Goal: Task Accomplishment & Management: Manage account settings

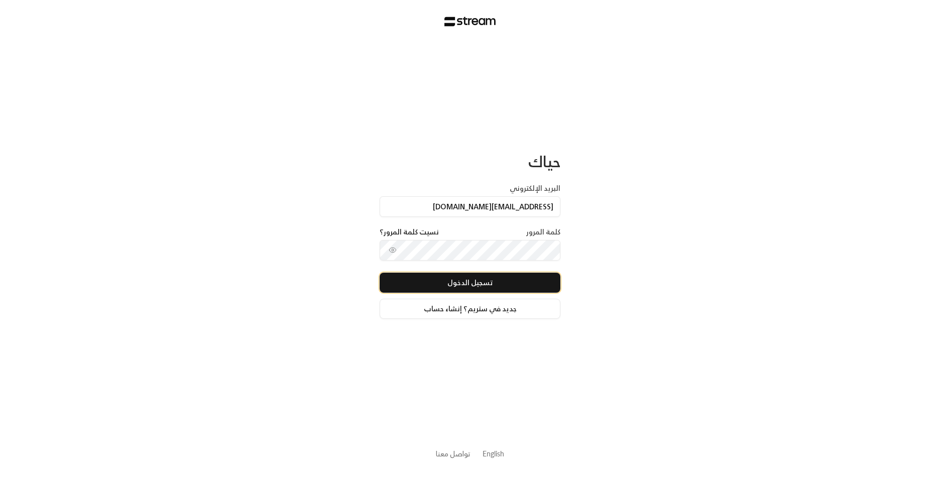
click at [503, 290] on button "تسجيل الدخول" at bounding box center [470, 283] width 181 height 20
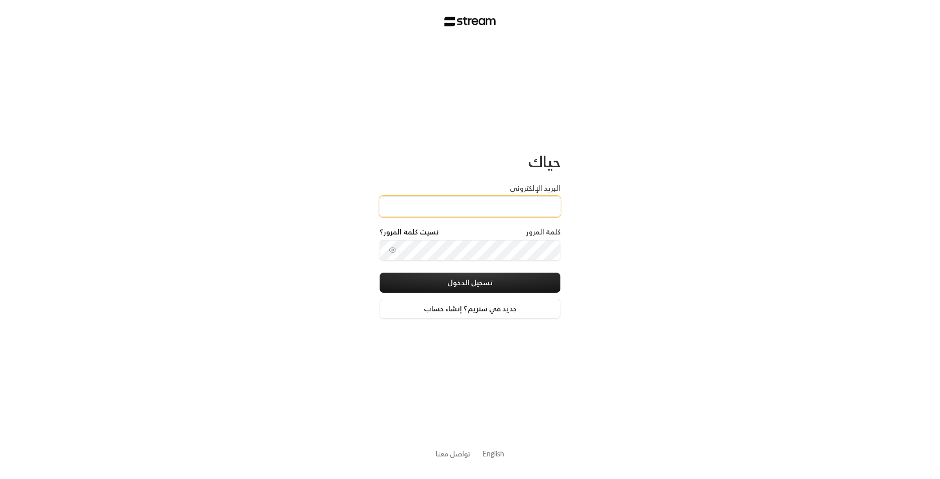
click at [403, 205] on input "البريد الإلكتروني" at bounding box center [470, 206] width 181 height 21
type input "[EMAIL_ADDRESS][DOMAIN_NAME]"
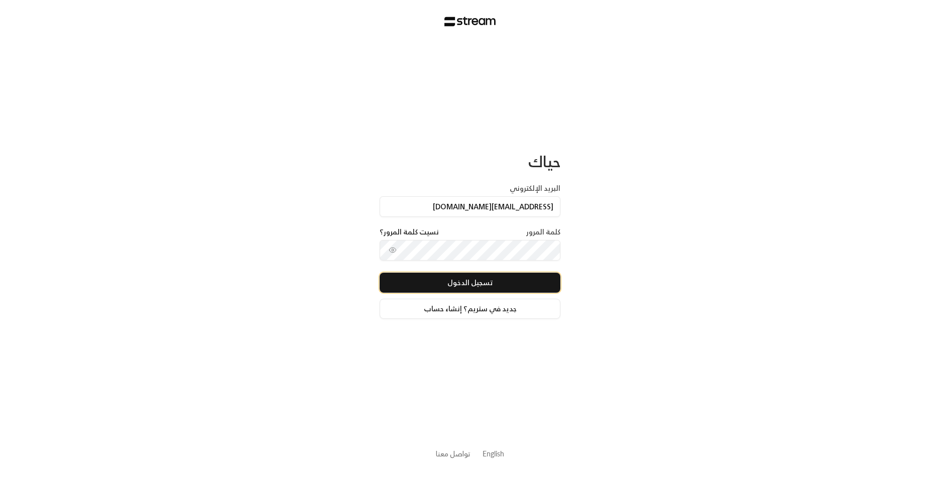
click at [448, 285] on button "تسجيل الدخول" at bounding box center [470, 283] width 181 height 20
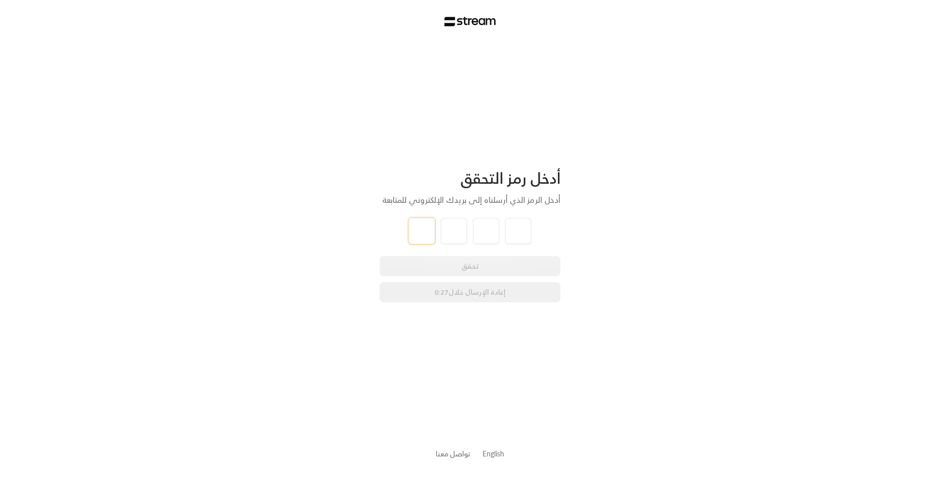
type input "1"
type input "9"
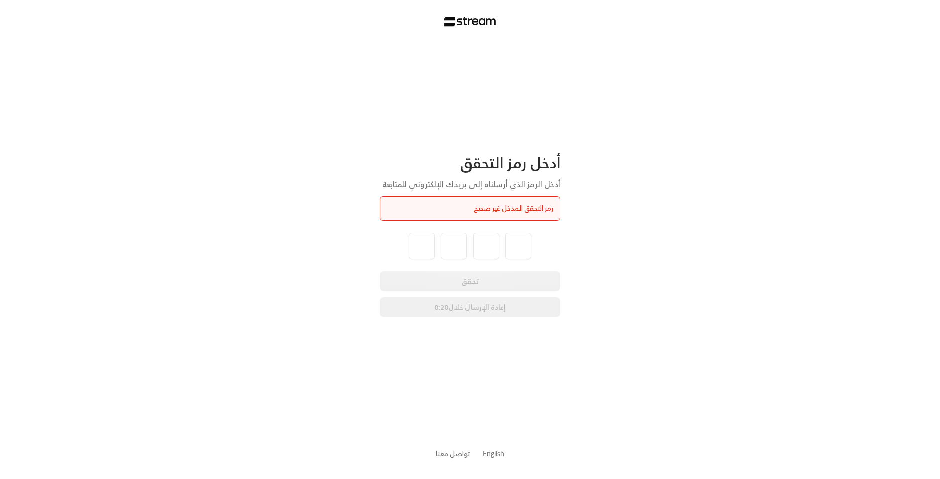
click at [467, 315] on div "تحقق إعادة الإرسال خلال 0:20" at bounding box center [470, 294] width 181 height 46
click at [464, 307] on div "تحقق إعادة الإرسال خلال 0:19" at bounding box center [470, 294] width 181 height 46
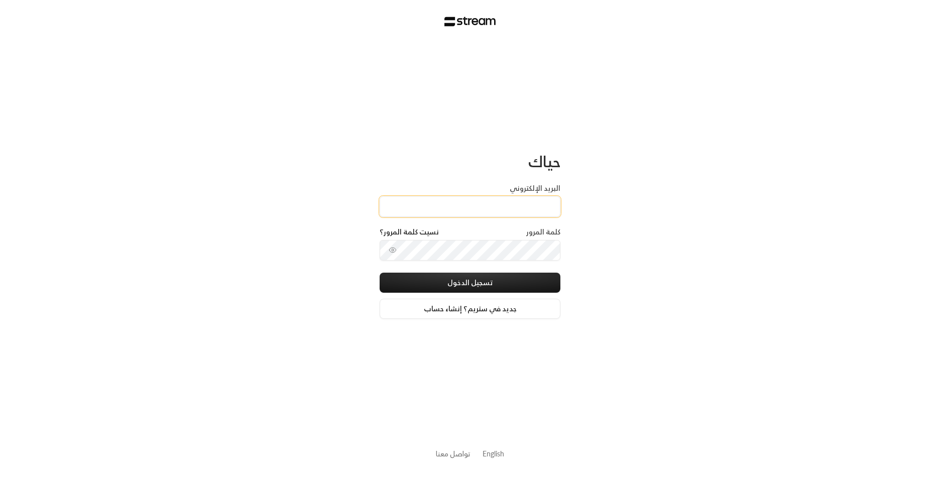
click at [437, 206] on input "البريد الإلكتروني" at bounding box center [470, 206] width 181 height 21
type input "[EMAIL_ADDRESS][DOMAIN_NAME]"
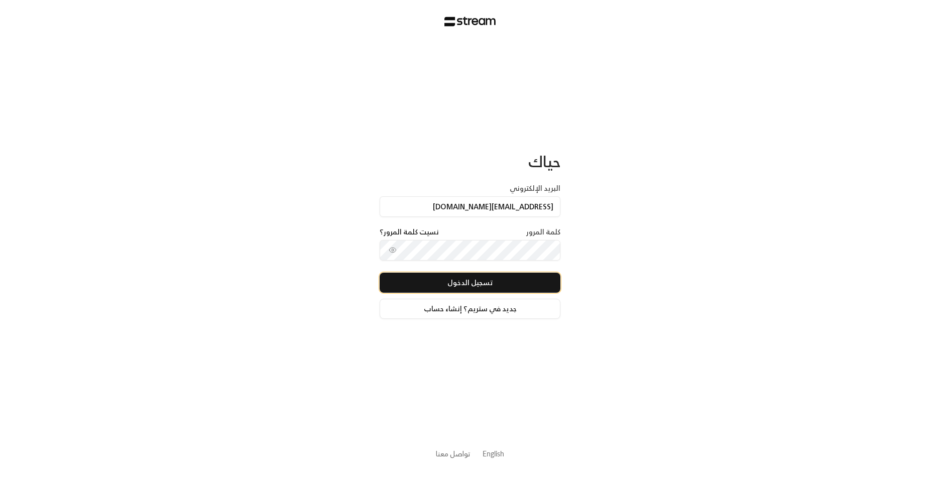
click at [442, 279] on button "تسجيل الدخول" at bounding box center [470, 283] width 181 height 20
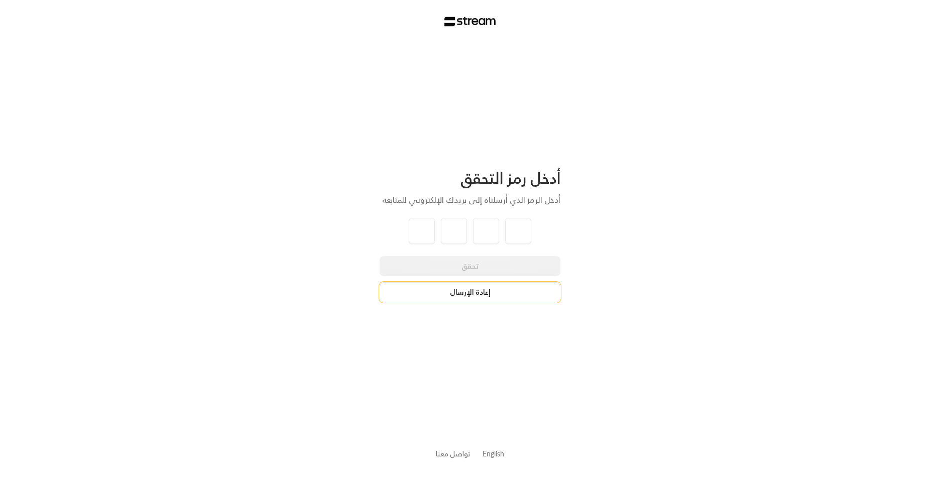
click at [428, 297] on button "إعادة الإرسال" at bounding box center [470, 292] width 181 height 20
